Goal: Task Accomplishment & Management: Use online tool/utility

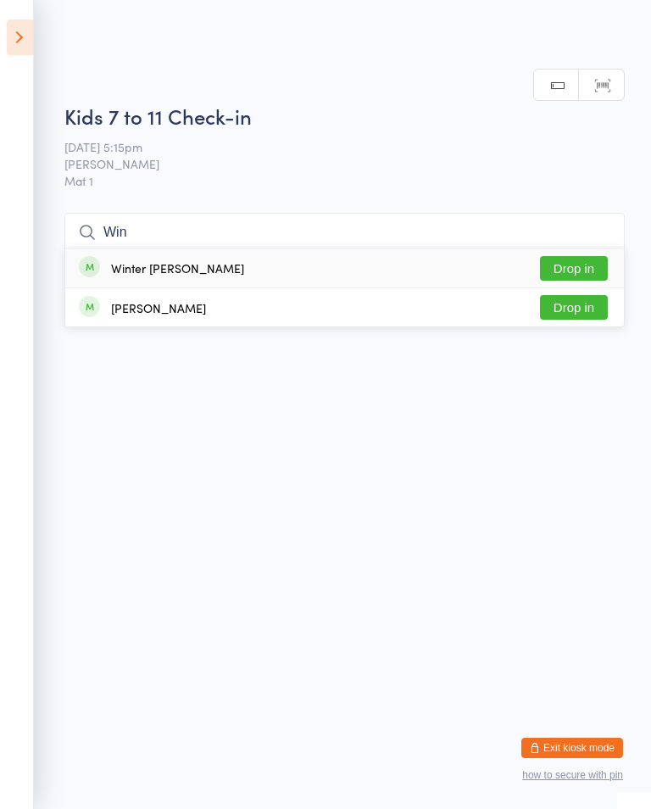
type input "Win"
click at [582, 270] on button "Drop in" at bounding box center [574, 268] width 68 height 25
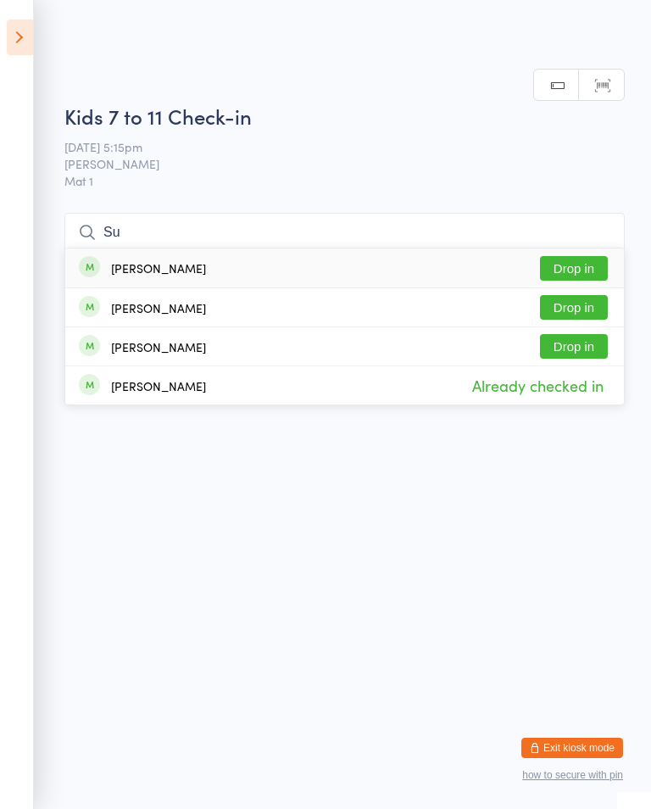
type input "S"
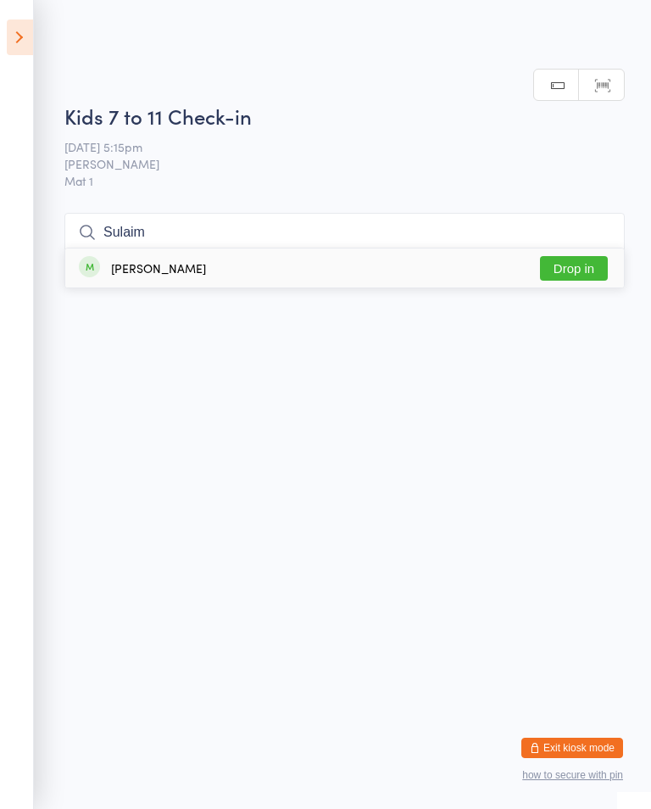
click at [560, 371] on html "You have now entered Kiosk Mode. Members will be able to check themselves in us…" at bounding box center [325, 404] width 651 height 809
click at [300, 232] on input "Sulaim" at bounding box center [344, 232] width 560 height 39
type input "S"
type input "H"
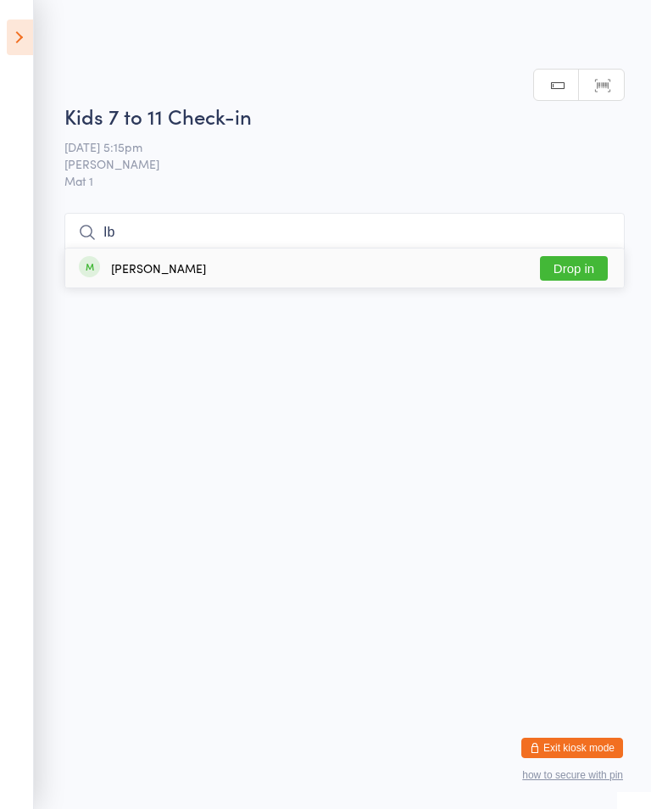
type input "I"
type input "A"
type input "B"
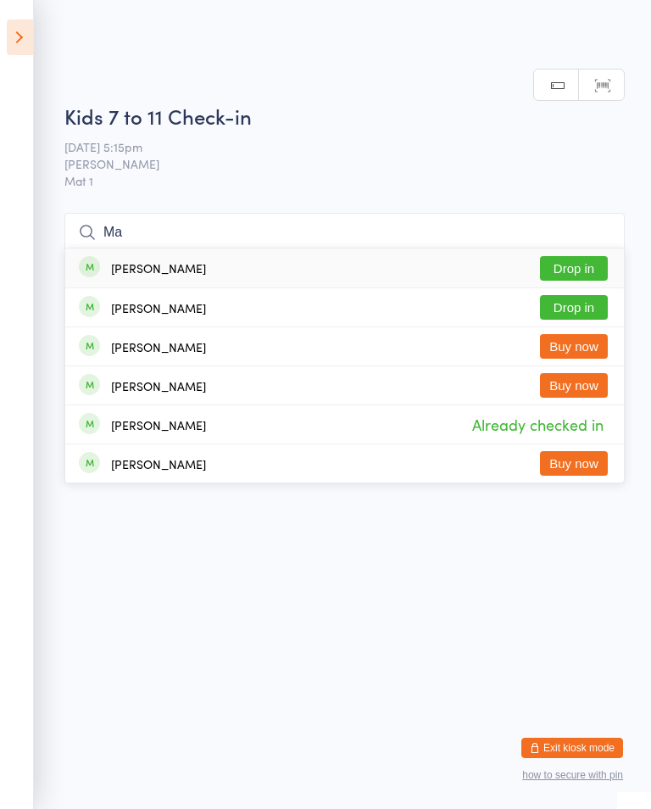
type input "M"
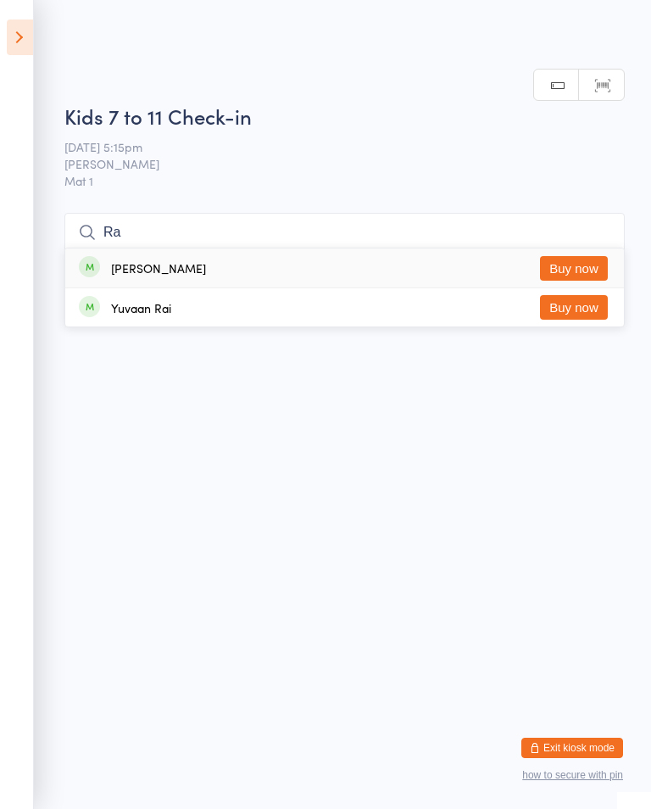
type input "R"
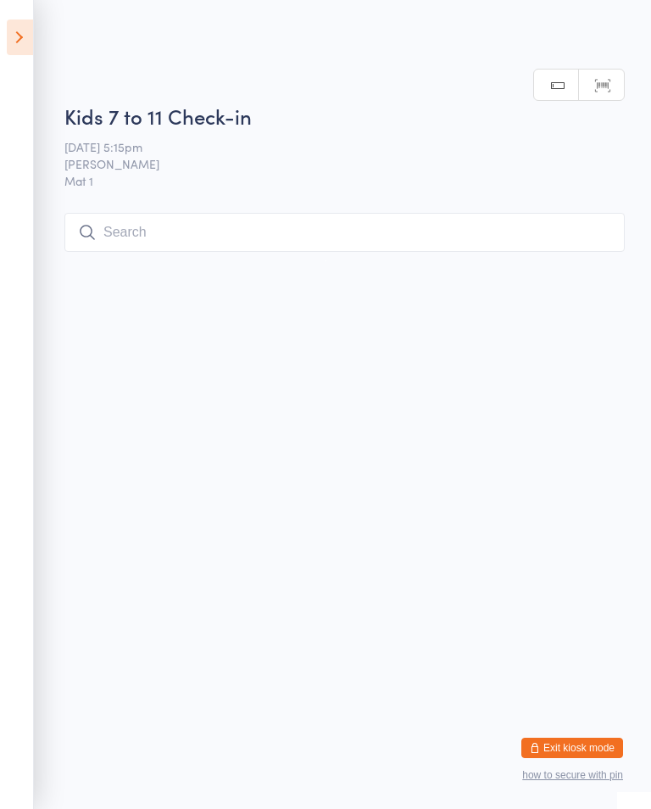
type input "F"
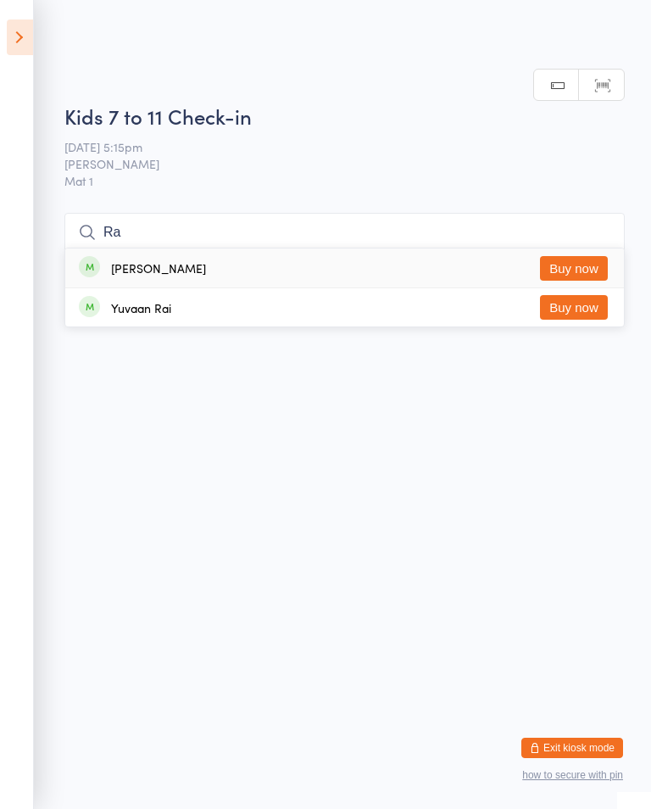
type input "R"
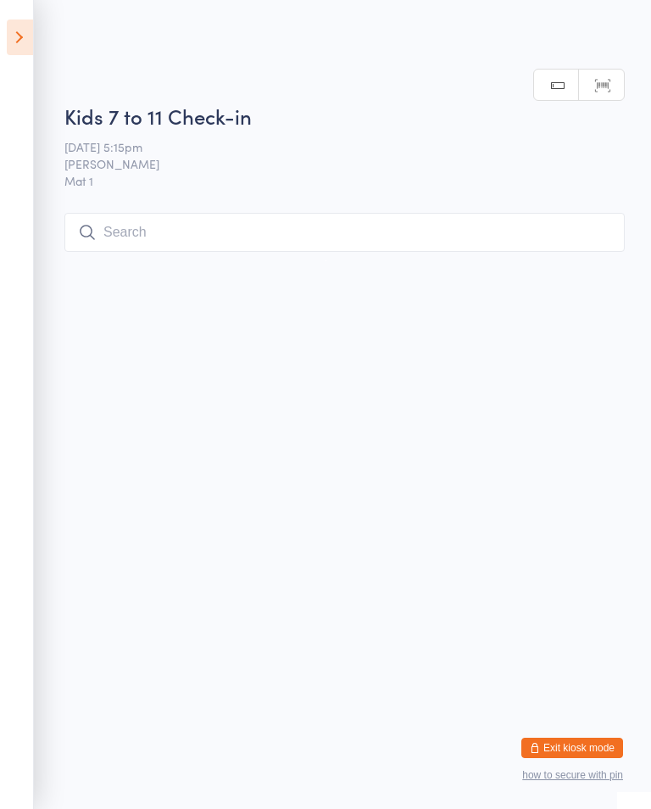
scroll to position [0, 0]
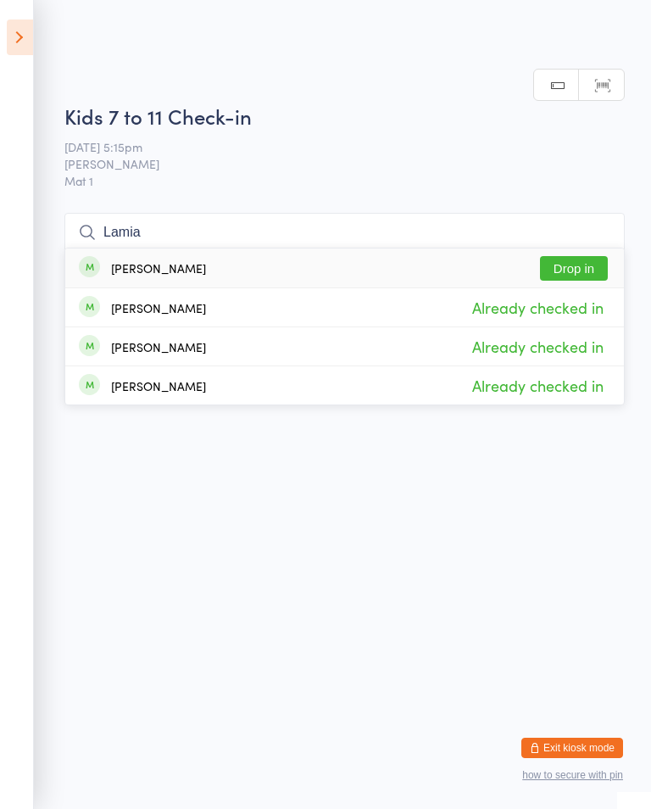
type input "Lamia"
click at [588, 270] on button "Drop in" at bounding box center [574, 268] width 68 height 25
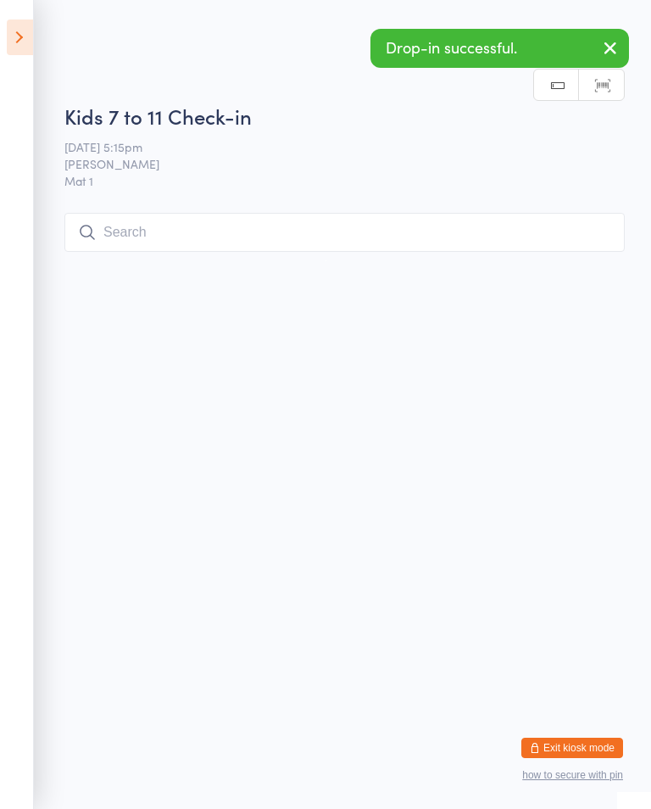
click at [27, 48] on icon at bounding box center [20, 37] width 26 height 36
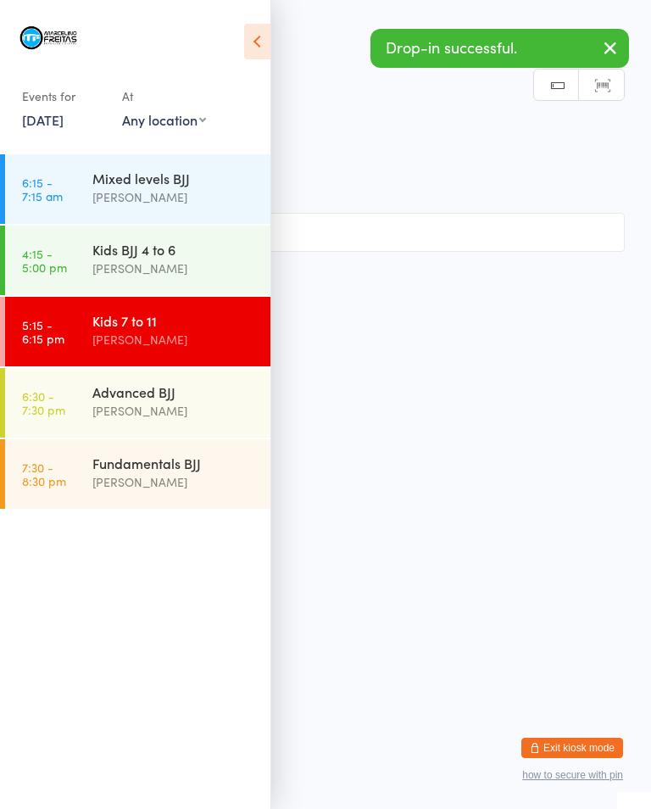
click at [61, 254] on time "4:15 - 5:00 pm" at bounding box center [44, 260] width 45 height 27
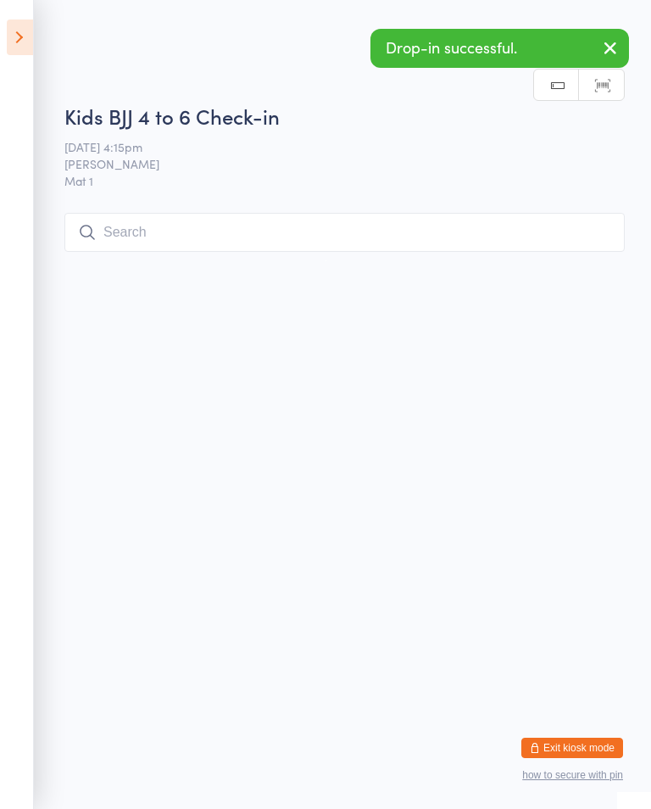
click at [365, 237] on input "search" at bounding box center [344, 232] width 560 height 39
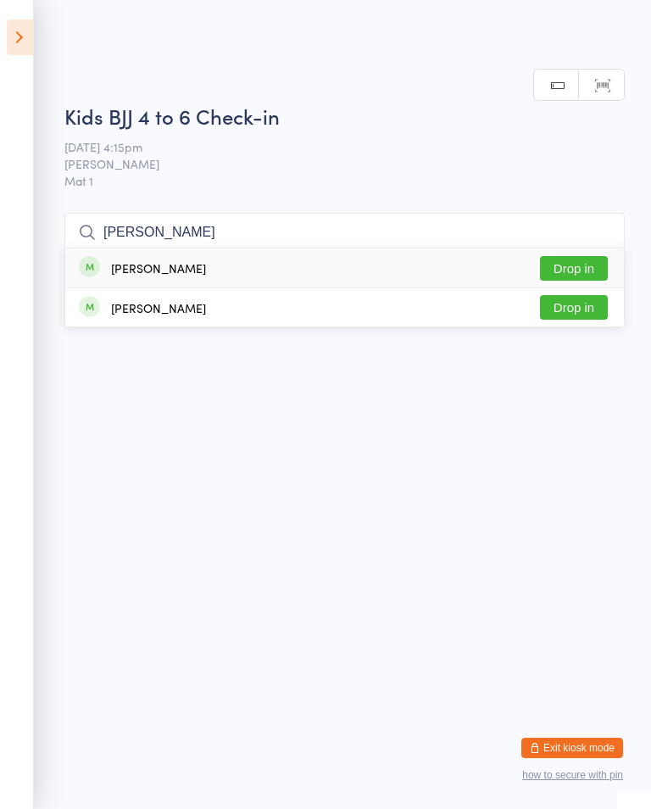
type input "[PERSON_NAME]"
click at [582, 256] on button "Drop in" at bounding box center [574, 268] width 68 height 25
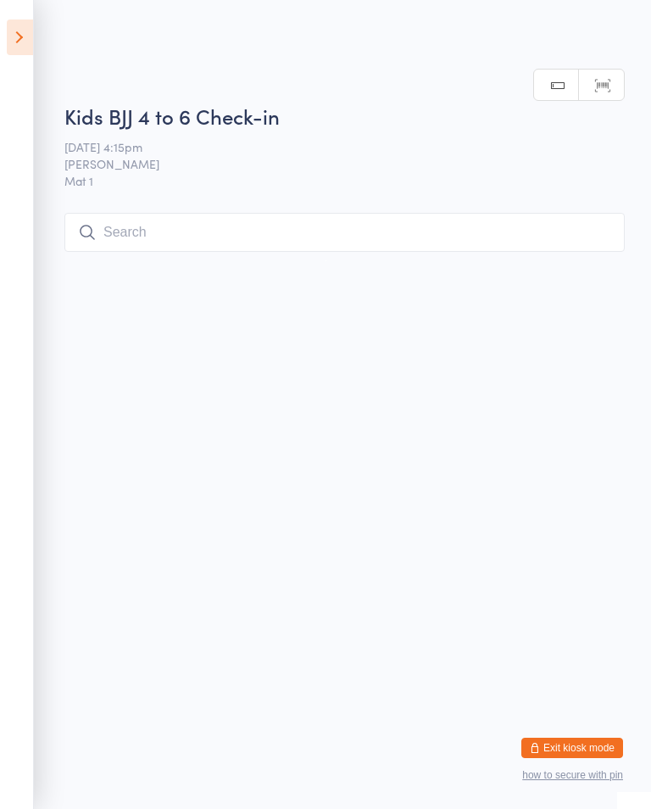
scroll to position [0, 0]
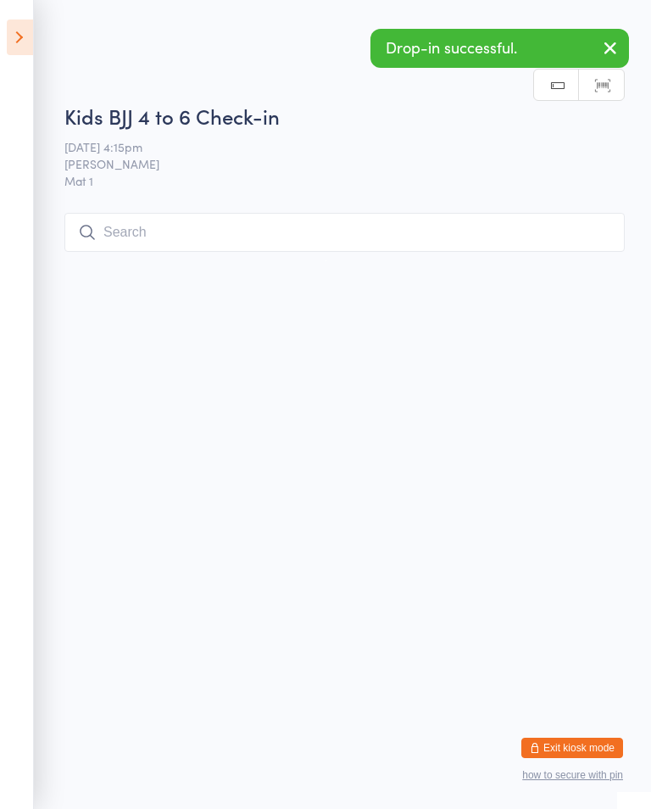
click at [7, 47] on icon at bounding box center [20, 37] width 26 height 36
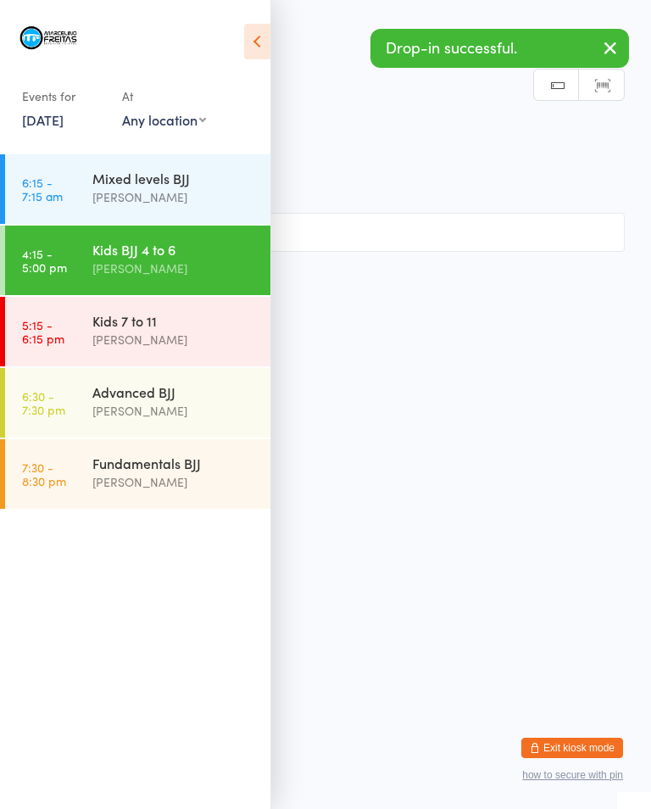
click at [82, 329] on link "5:15 - 6:15 pm Kids 7 to 11 [PERSON_NAME]" at bounding box center [137, 332] width 265 height 70
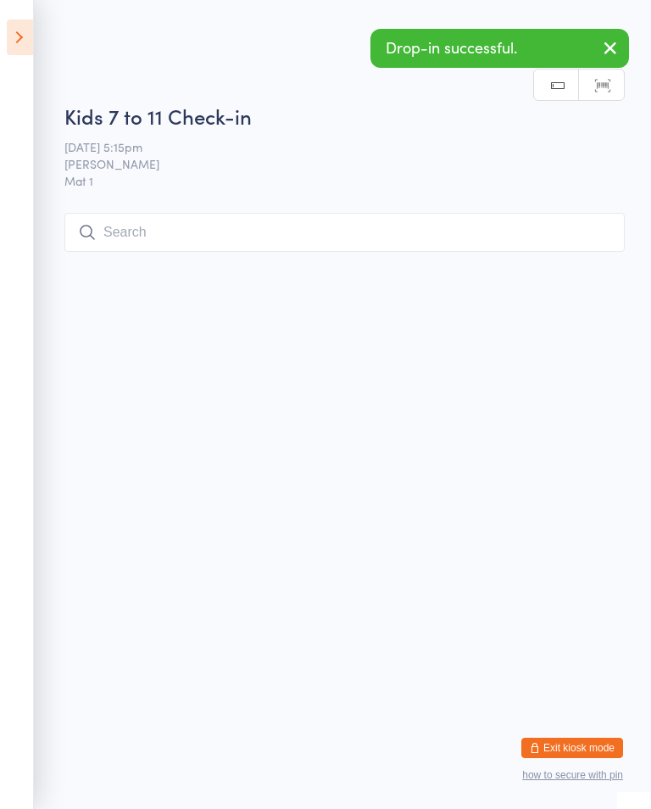
click at [326, 240] on input "search" at bounding box center [344, 232] width 560 height 39
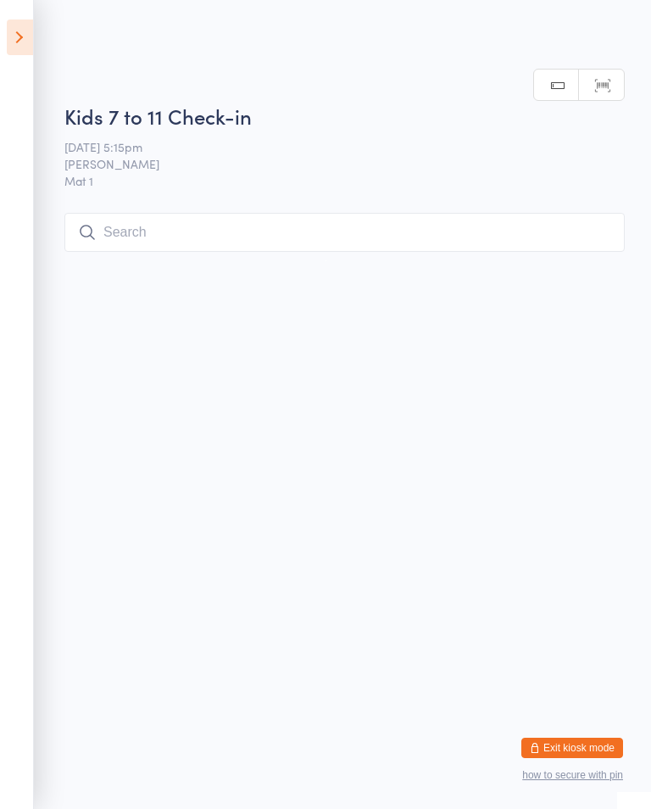
scroll to position [214, 0]
type input "H"
type input "[PERSON_NAME]"
click at [597, 747] on button "Exit kiosk mode" at bounding box center [572, 748] width 102 height 20
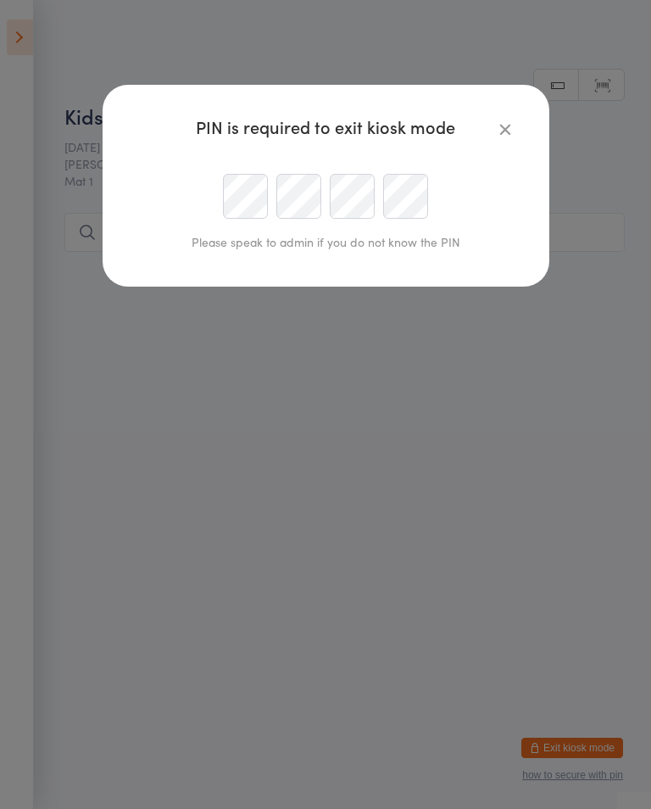
click at [513, 110] on div "PIN is required to exit kiosk mode Please speak to admin if you do not know the…" at bounding box center [326, 186] width 447 height 202
click at [510, 136] on button "button" at bounding box center [505, 129] width 20 height 20
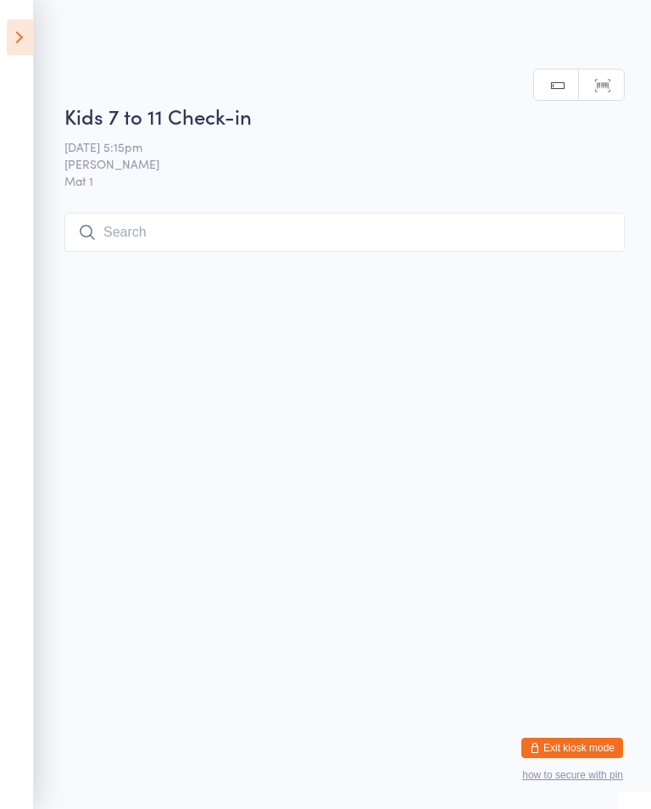
click at [23, 26] on icon at bounding box center [20, 37] width 26 height 36
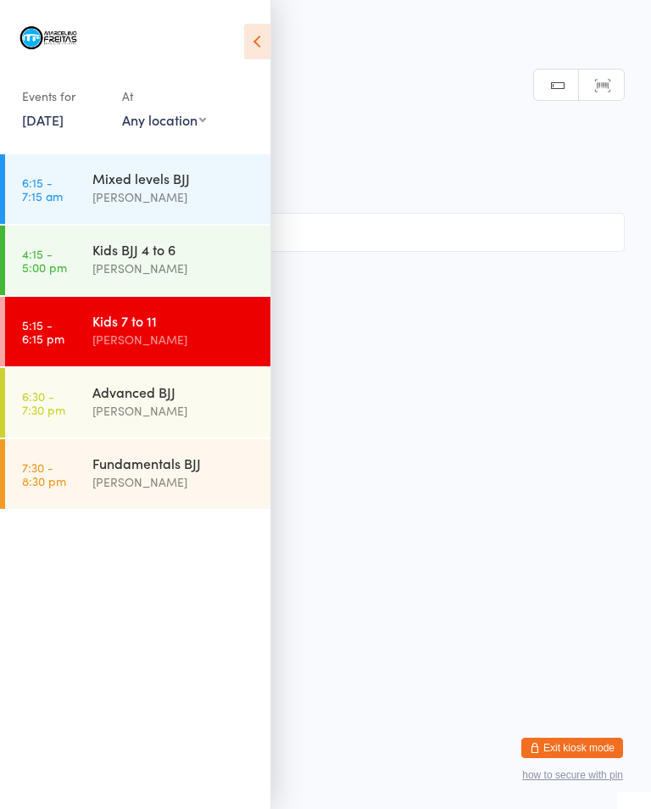
click at [171, 399] on div "Advanced BJJ" at bounding box center [174, 391] width 164 height 19
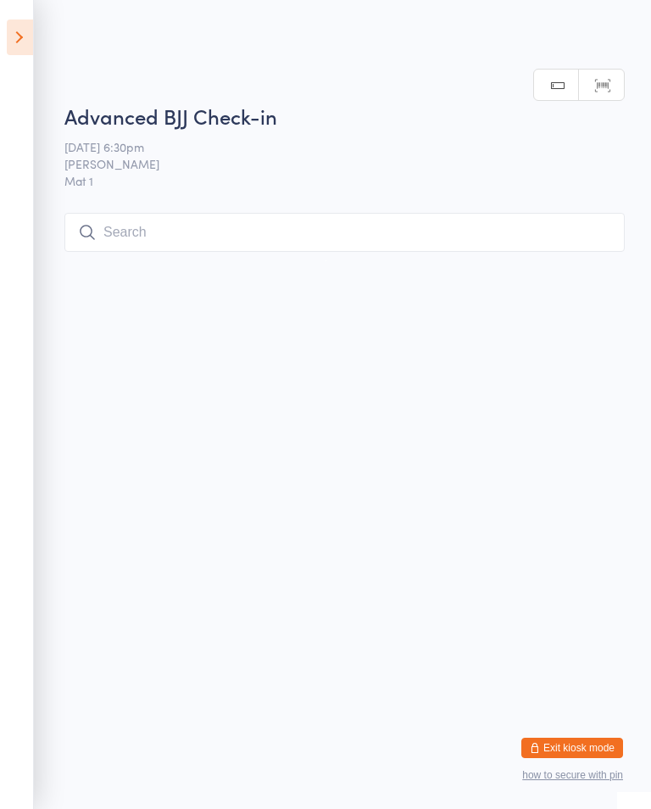
click at [248, 232] on input "search" at bounding box center [344, 232] width 560 height 39
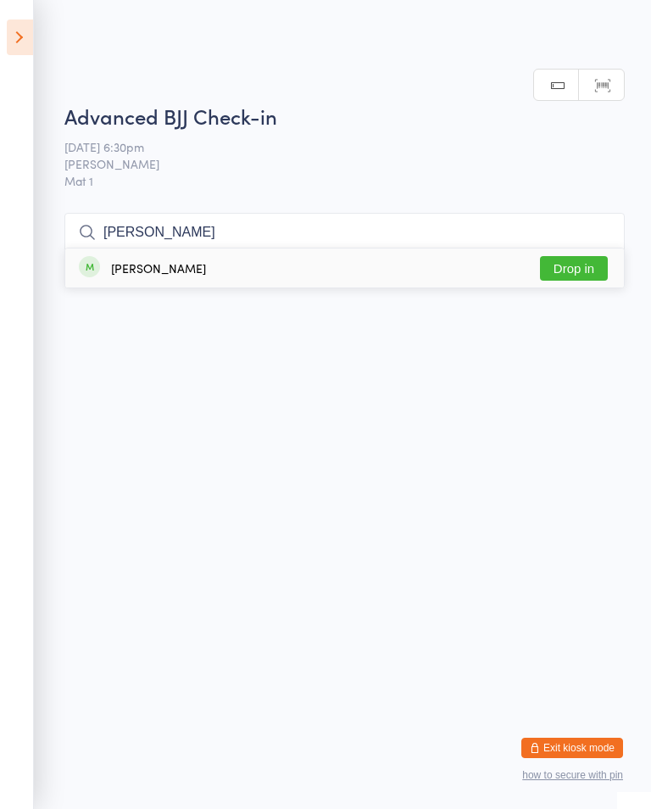
type input "[PERSON_NAME]"
click at [555, 256] on button "Drop in" at bounding box center [574, 268] width 68 height 25
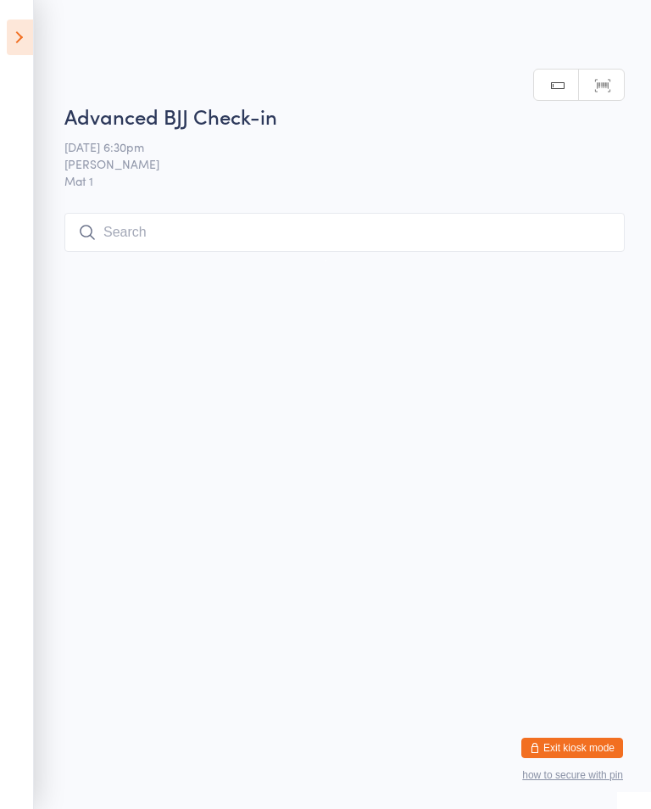
scroll to position [0, 0]
click at [15, 28] on icon at bounding box center [20, 37] width 26 height 36
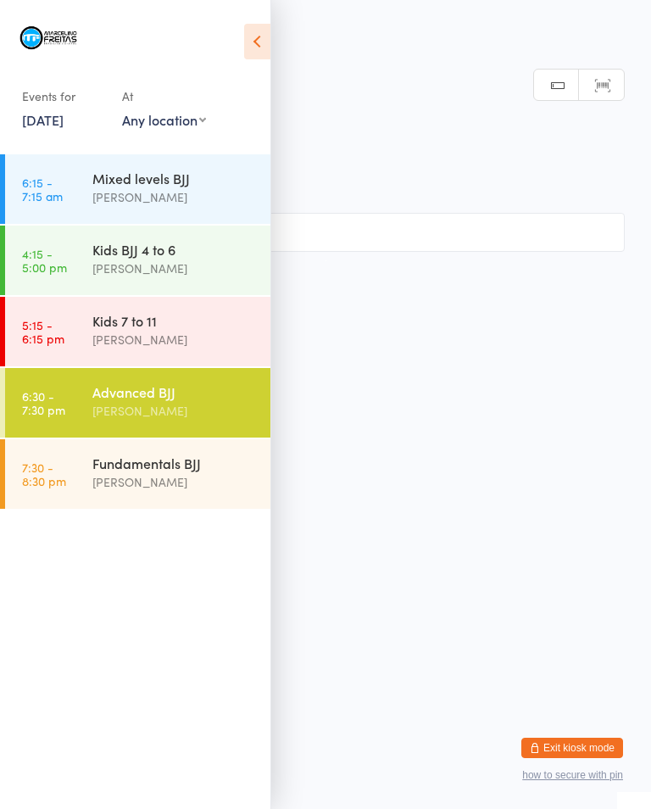
click at [55, 330] on time "5:15 - 6:15 pm" at bounding box center [43, 331] width 42 height 27
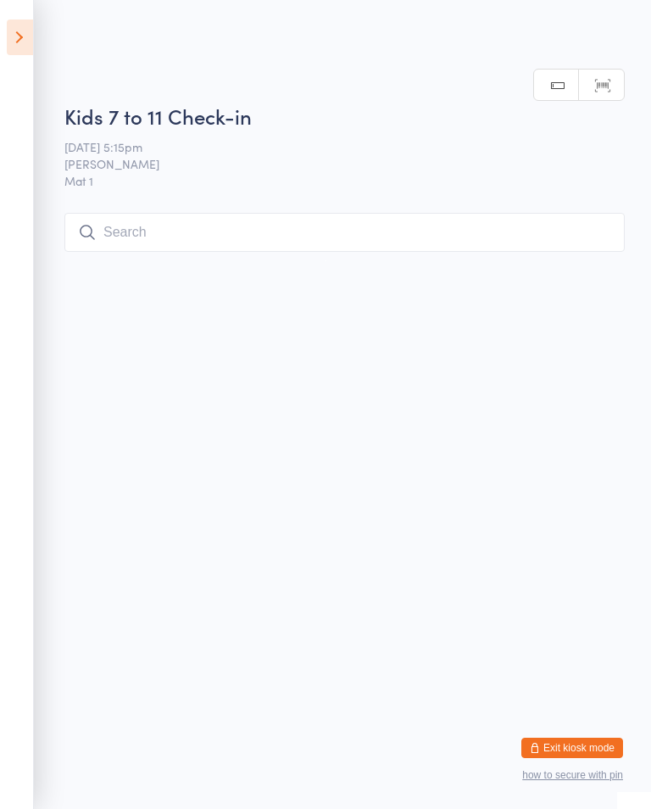
click at [141, 238] on input "search" at bounding box center [344, 232] width 560 height 39
type input "I"
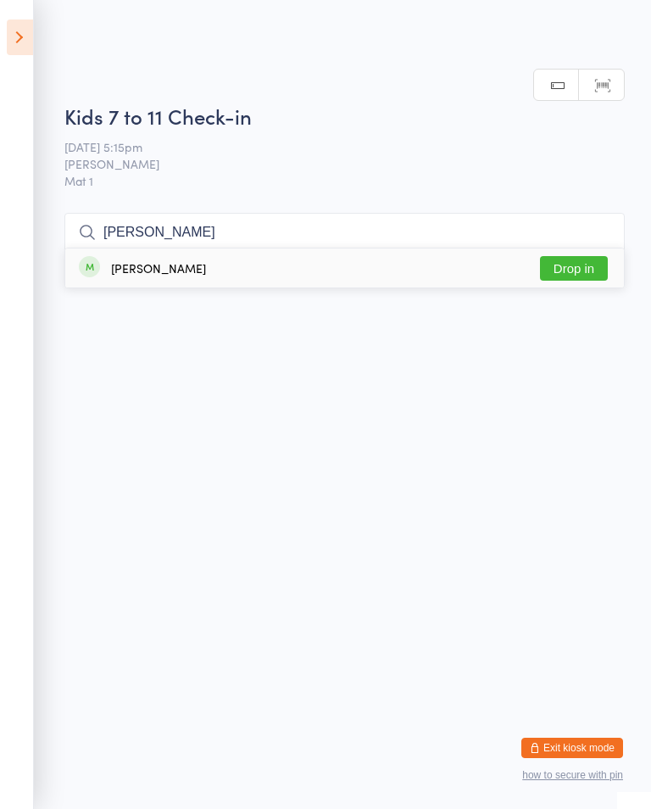
type input "[PERSON_NAME]"
click at [571, 256] on button "Drop in" at bounding box center [574, 268] width 68 height 25
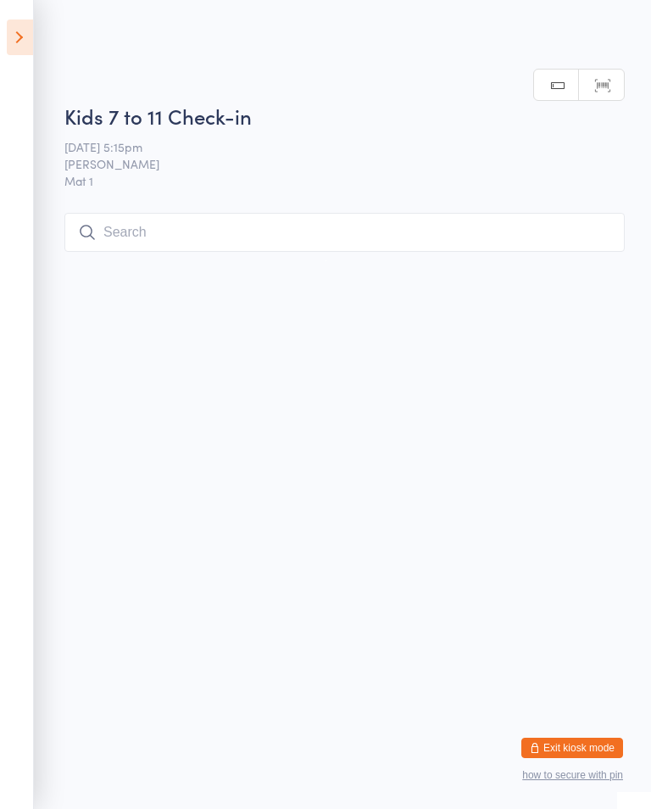
scroll to position [0, 0]
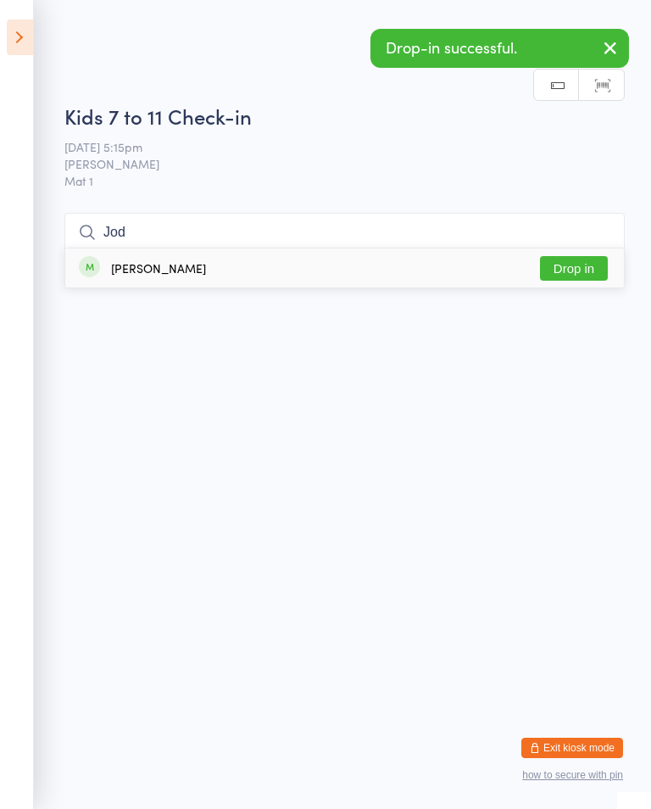
type input "Jod"
click at [582, 257] on button "Drop in" at bounding box center [574, 268] width 68 height 25
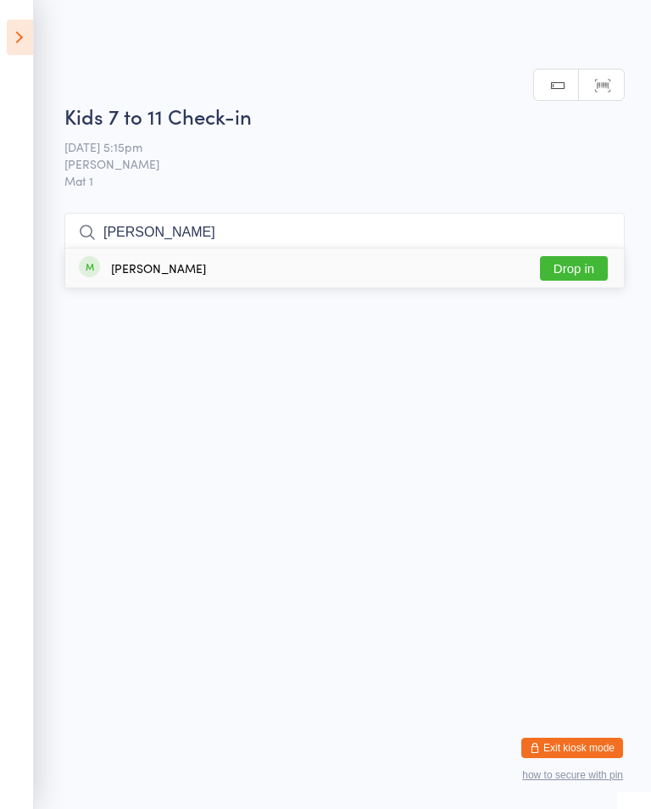
type input "[PERSON_NAME]"
click at [570, 269] on button "Drop in" at bounding box center [574, 268] width 68 height 25
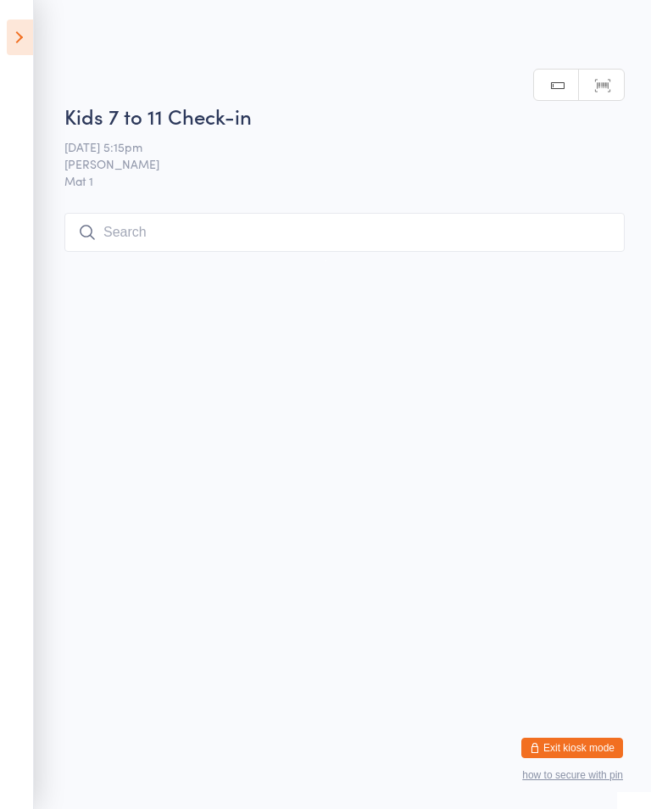
click at [19, 38] on icon at bounding box center [20, 37] width 26 height 36
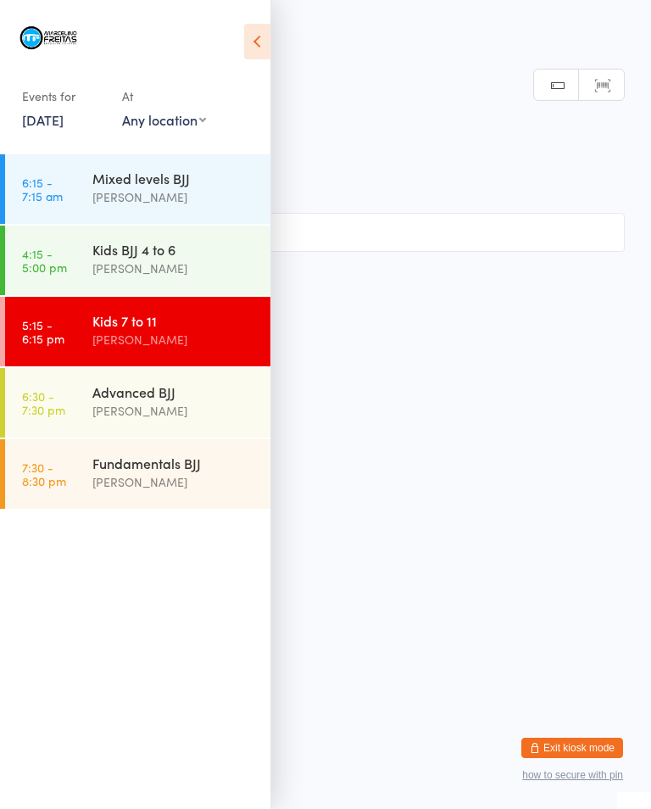
click at [159, 401] on div "Advanced BJJ" at bounding box center [174, 391] width 164 height 19
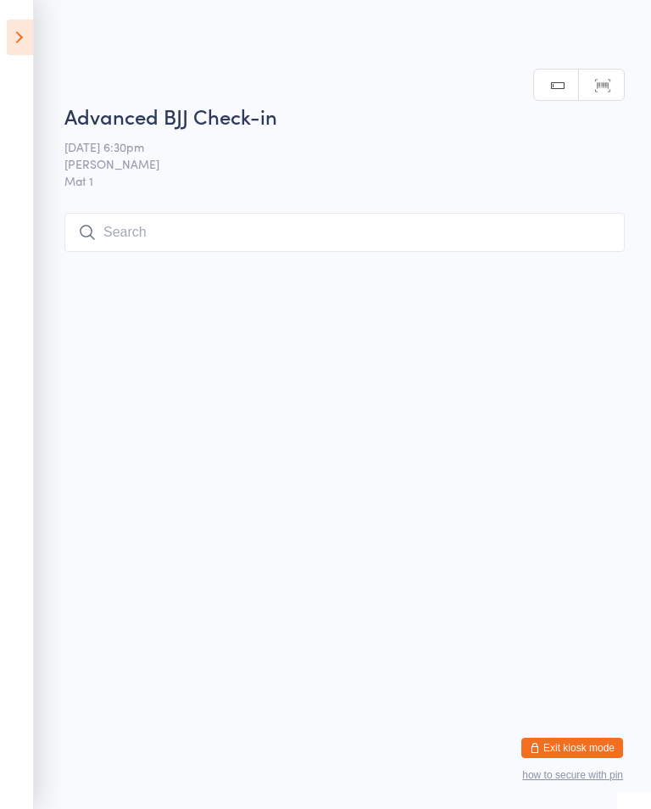
click at [211, 216] on input "search" at bounding box center [344, 232] width 560 height 39
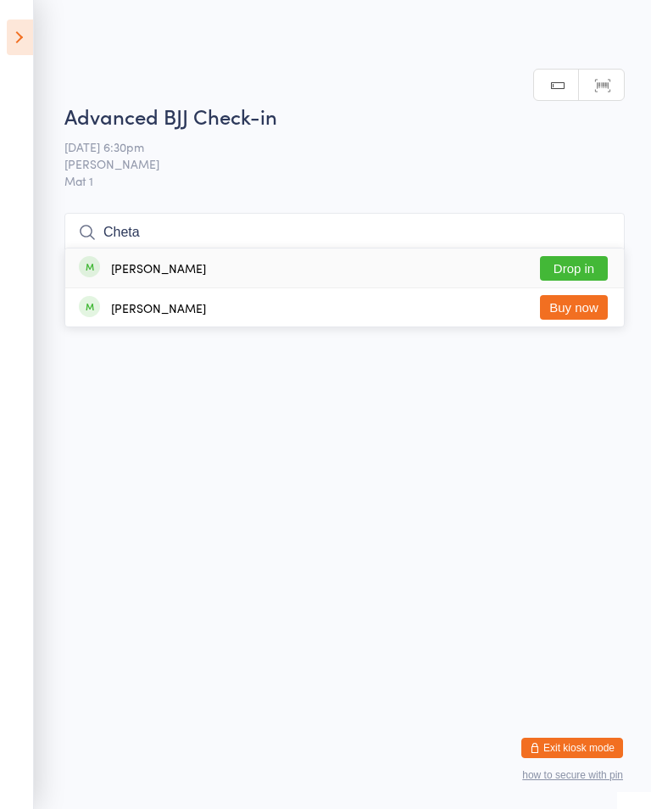
type input "Cheta"
click at [155, 261] on div "[PERSON_NAME]" at bounding box center [158, 268] width 95 height 14
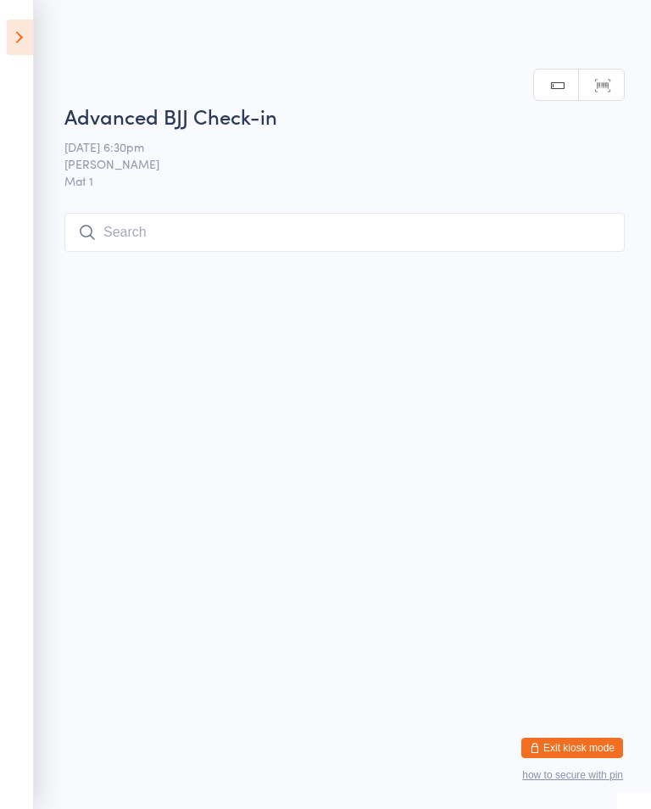
scroll to position [0, 0]
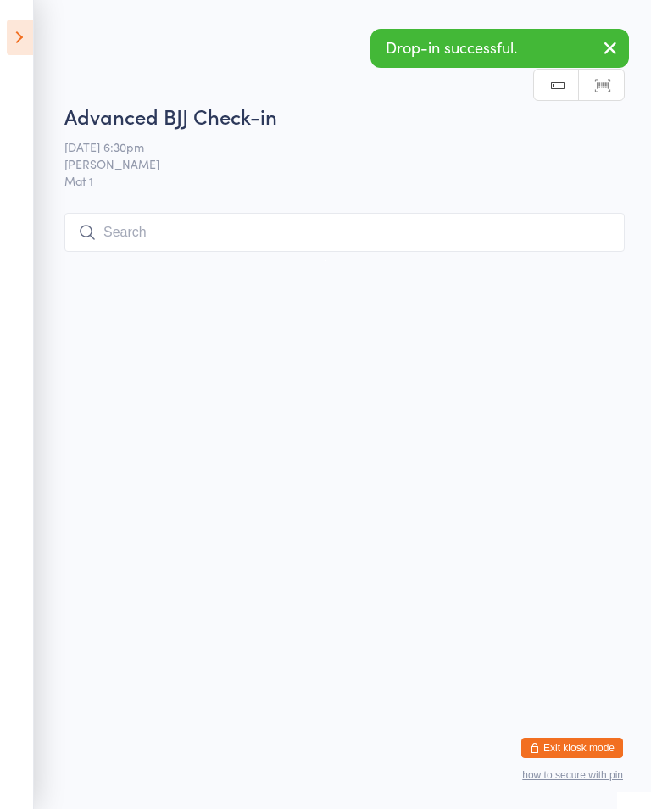
click at [209, 239] on input "search" at bounding box center [344, 232] width 560 height 39
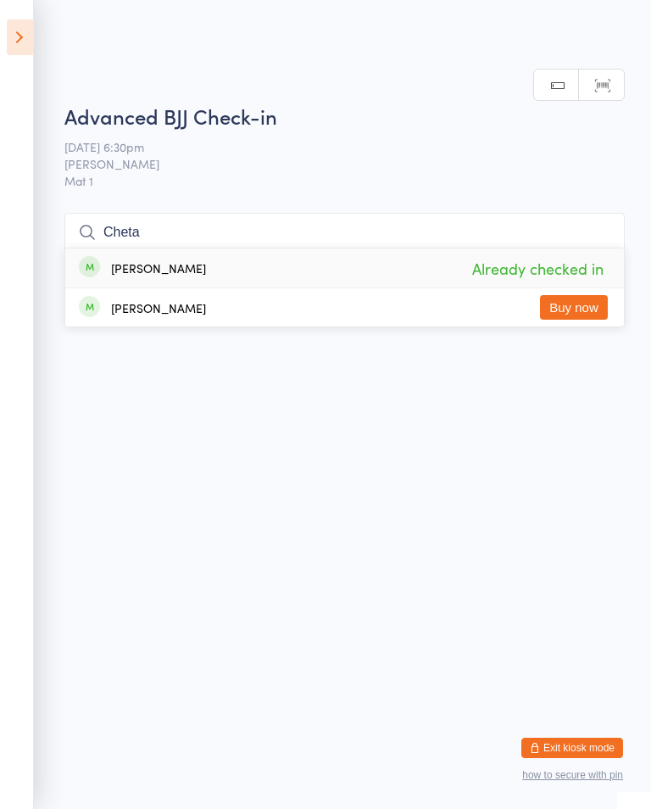
click at [375, 430] on html "You have now entered Kiosk Mode. Members will be able to check themselves in us…" at bounding box center [325, 404] width 651 height 809
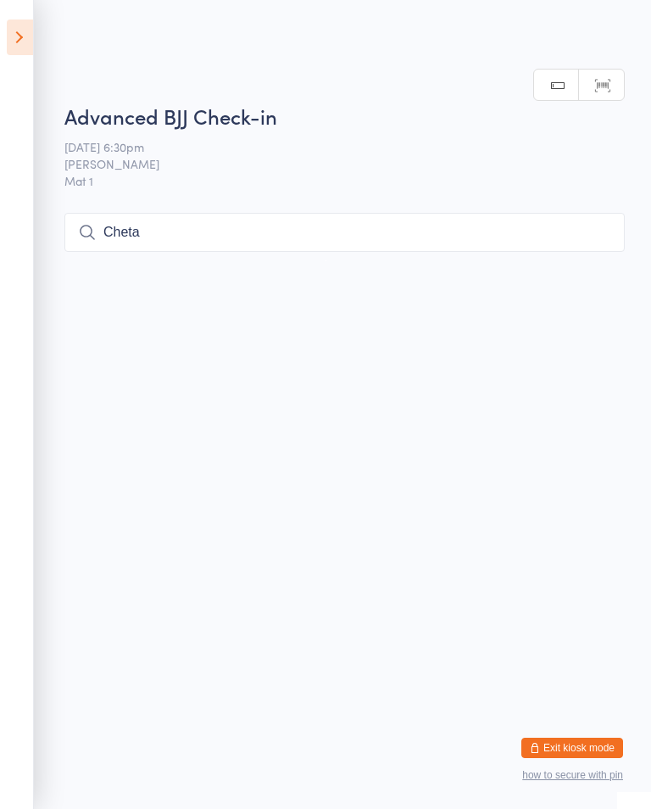
scroll to position [0, 0]
click at [221, 242] on input "Cheta" at bounding box center [344, 232] width 560 height 39
type input "C"
type input "Nin"
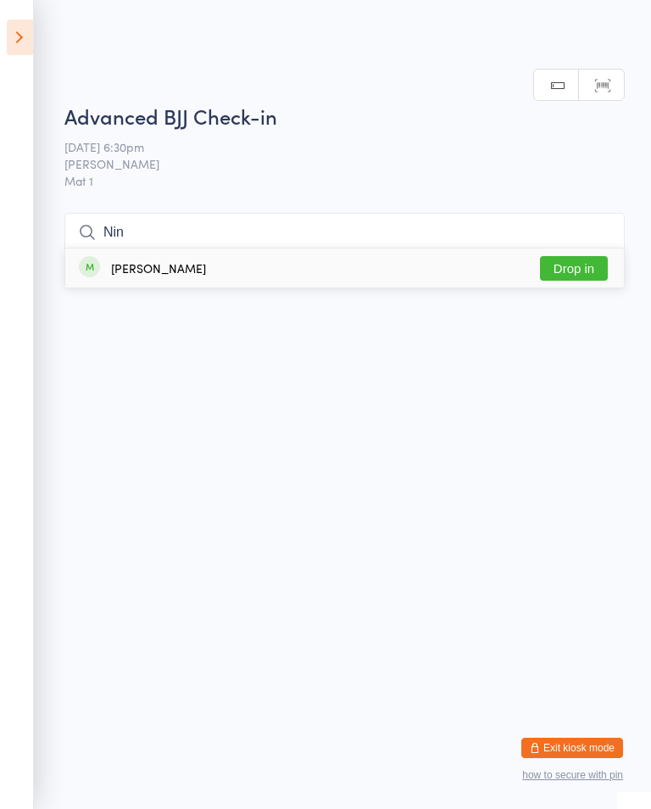
click at [571, 256] on button "Drop in" at bounding box center [574, 268] width 68 height 25
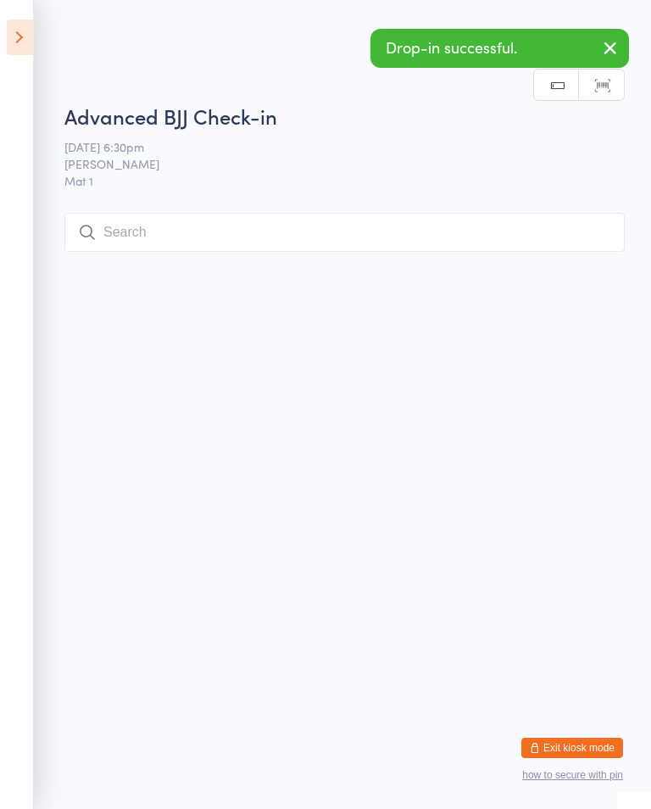
type input "G"
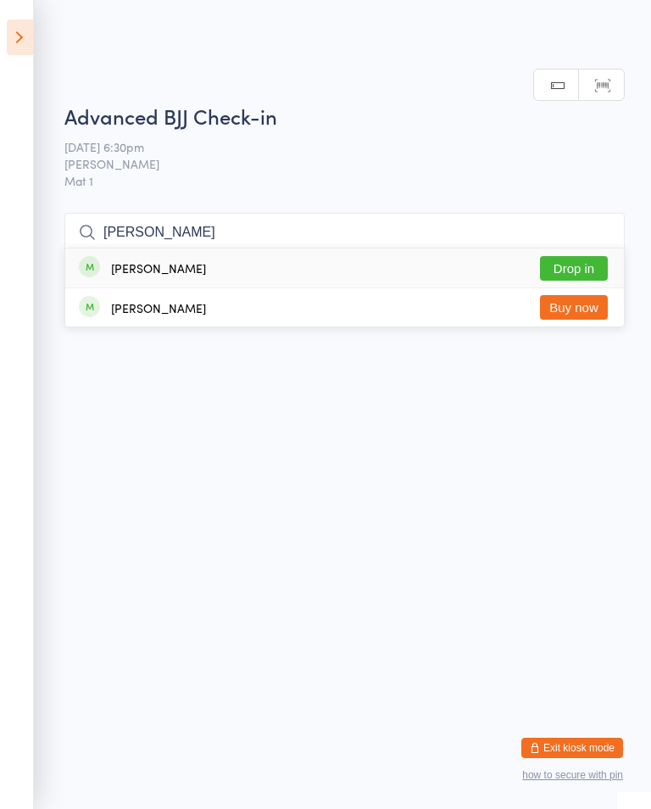
type input "[PERSON_NAME]"
click at [584, 264] on button "Drop in" at bounding box center [574, 268] width 68 height 25
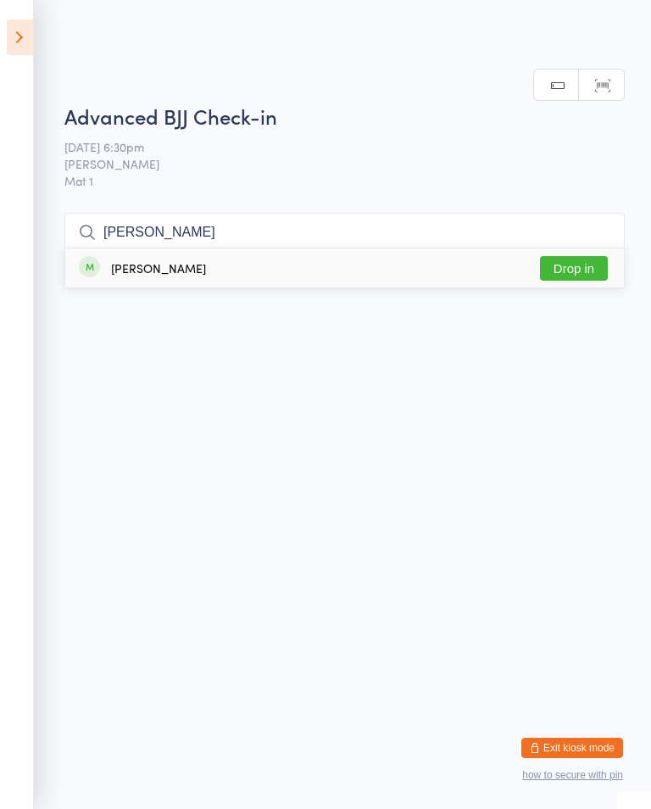
type input "[PERSON_NAME]"
click at [588, 266] on button "Drop in" at bounding box center [574, 268] width 68 height 25
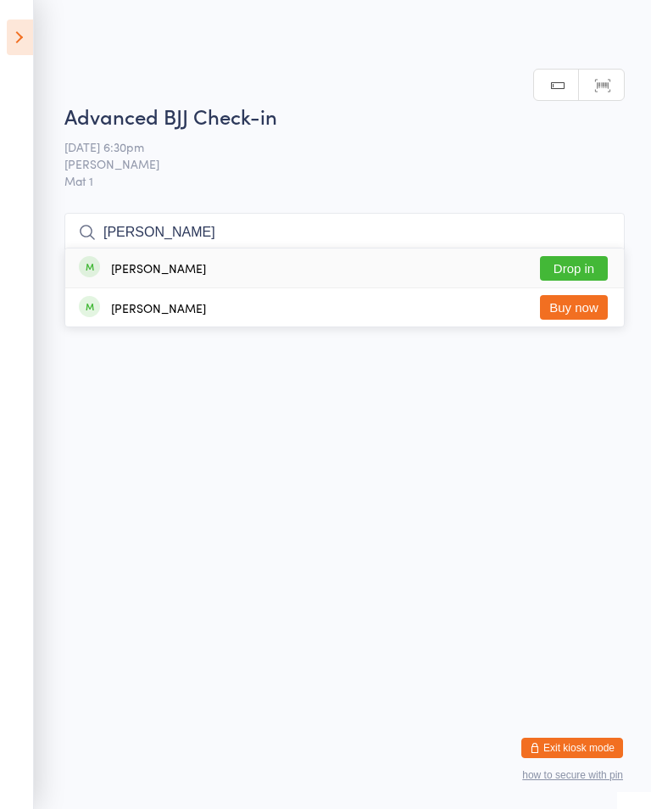
type input "[PERSON_NAME]"
click at [571, 264] on button "Drop in" at bounding box center [574, 268] width 68 height 25
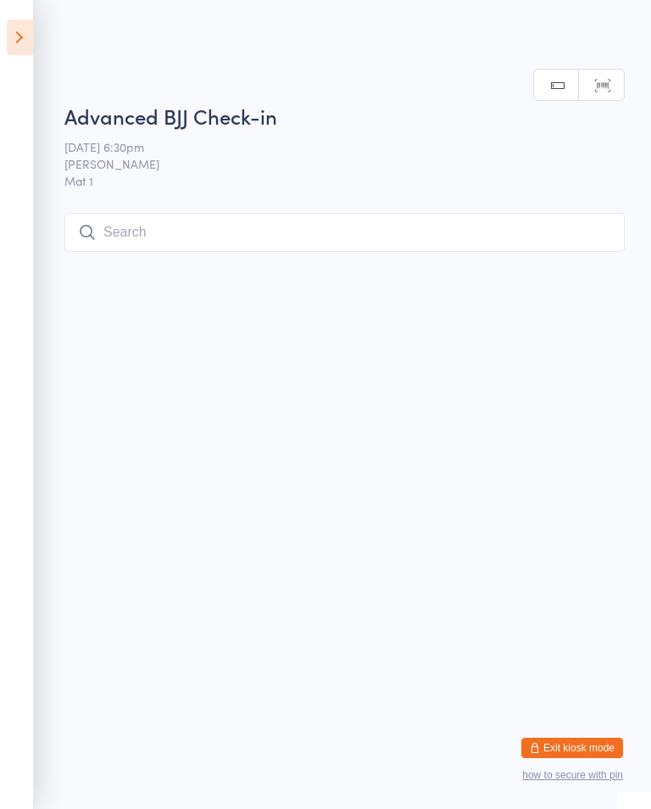
type input "T"
type input "Fillor zijai"
click at [565, 275] on button "Check in" at bounding box center [574, 268] width 68 height 25
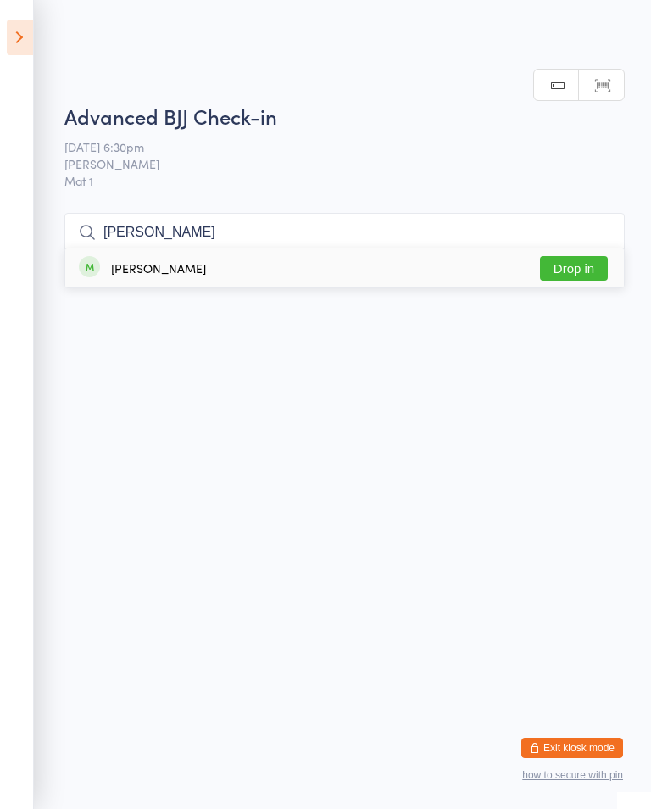
type input "[PERSON_NAME]"
click at [584, 275] on button "Drop in" at bounding box center [574, 268] width 68 height 25
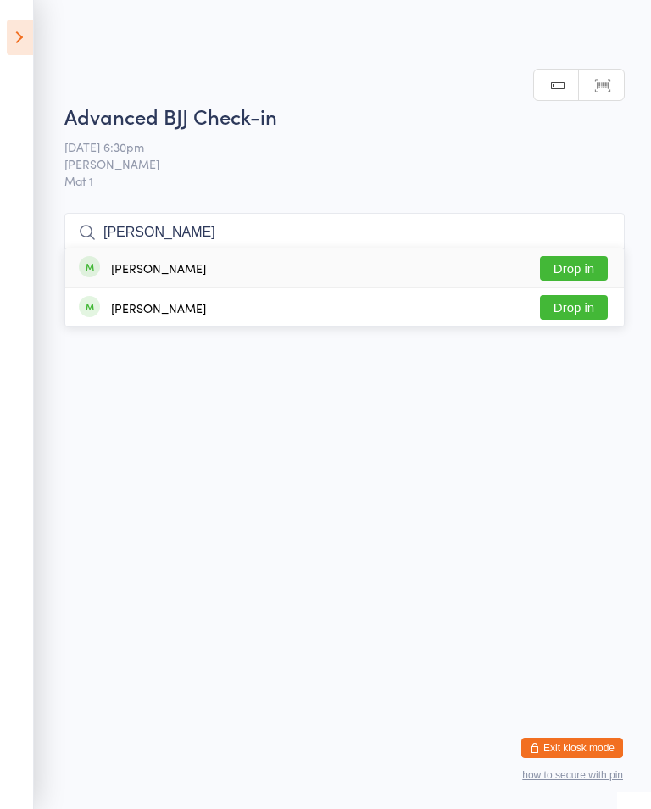
type input "[PERSON_NAME]"
click at [586, 252] on div "[PERSON_NAME] Drop in" at bounding box center [344, 267] width 559 height 39
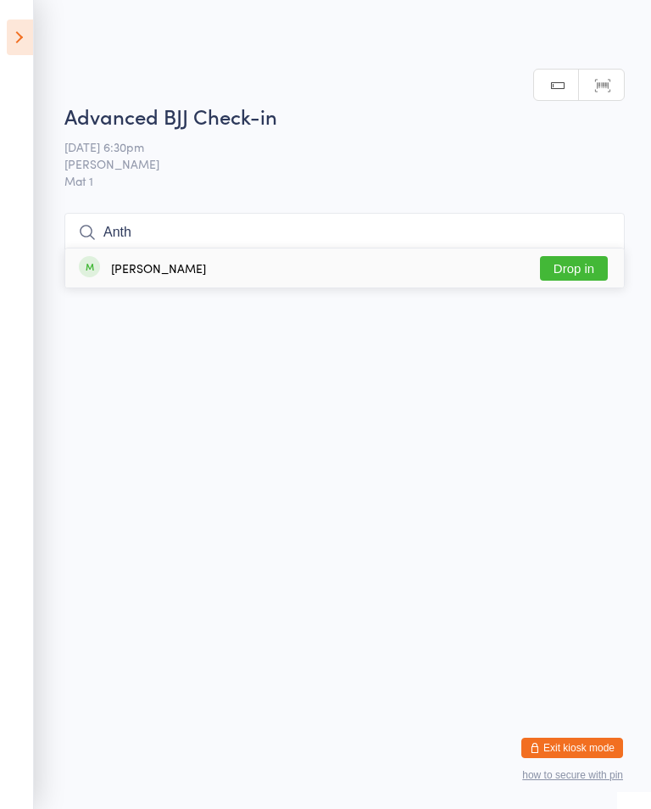
type input "Anth"
click at [570, 259] on button "Drop in" at bounding box center [574, 268] width 68 height 25
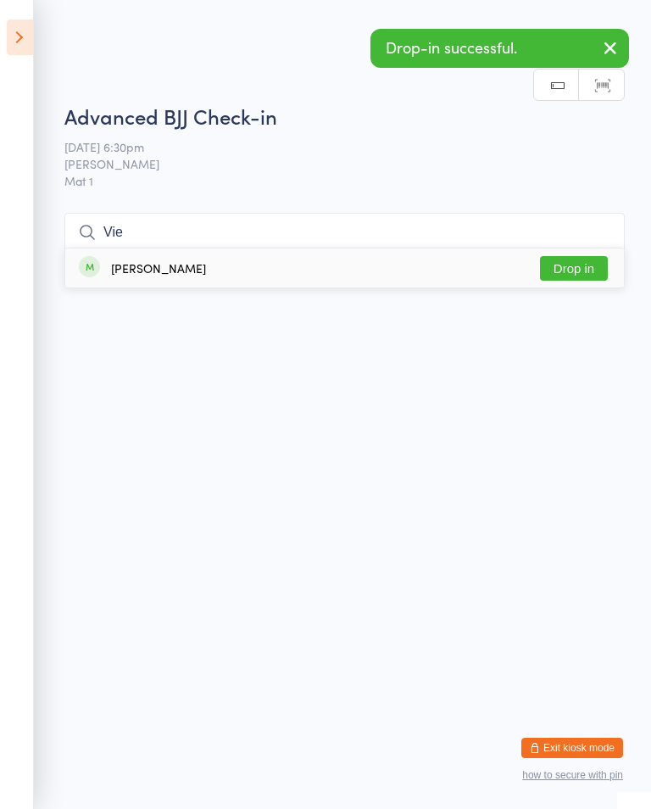
type input "Vie"
click at [574, 257] on button "Drop in" at bounding box center [574, 268] width 68 height 25
type input "[PERSON_NAME]"
click at [568, 273] on button "Drop in" at bounding box center [574, 268] width 68 height 25
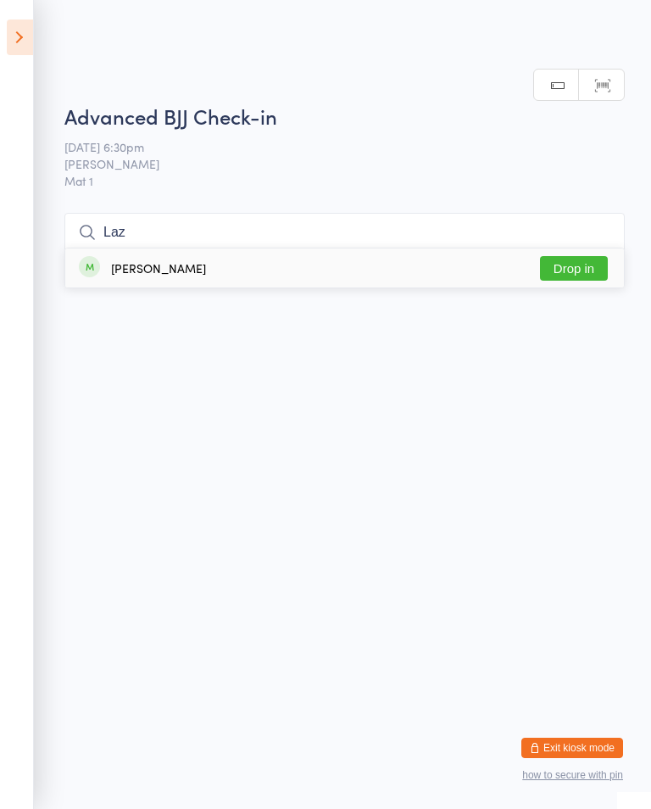
type input "Laz"
click at [453, 261] on div "[PERSON_NAME] Drop in" at bounding box center [344, 267] width 559 height 39
